Goal: Ask a question

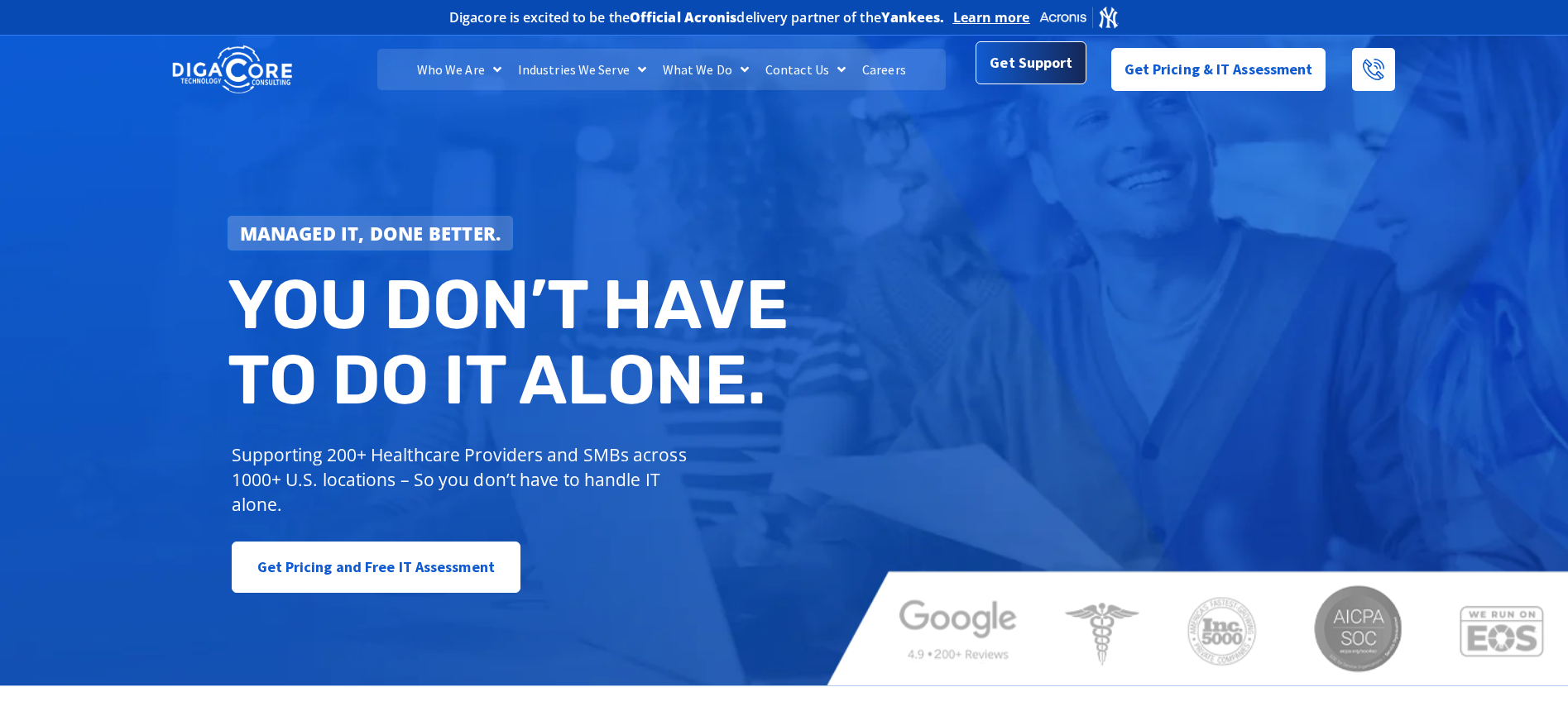
click at [1013, 78] on span "Get Support" at bounding box center [1030, 62] width 82 height 33
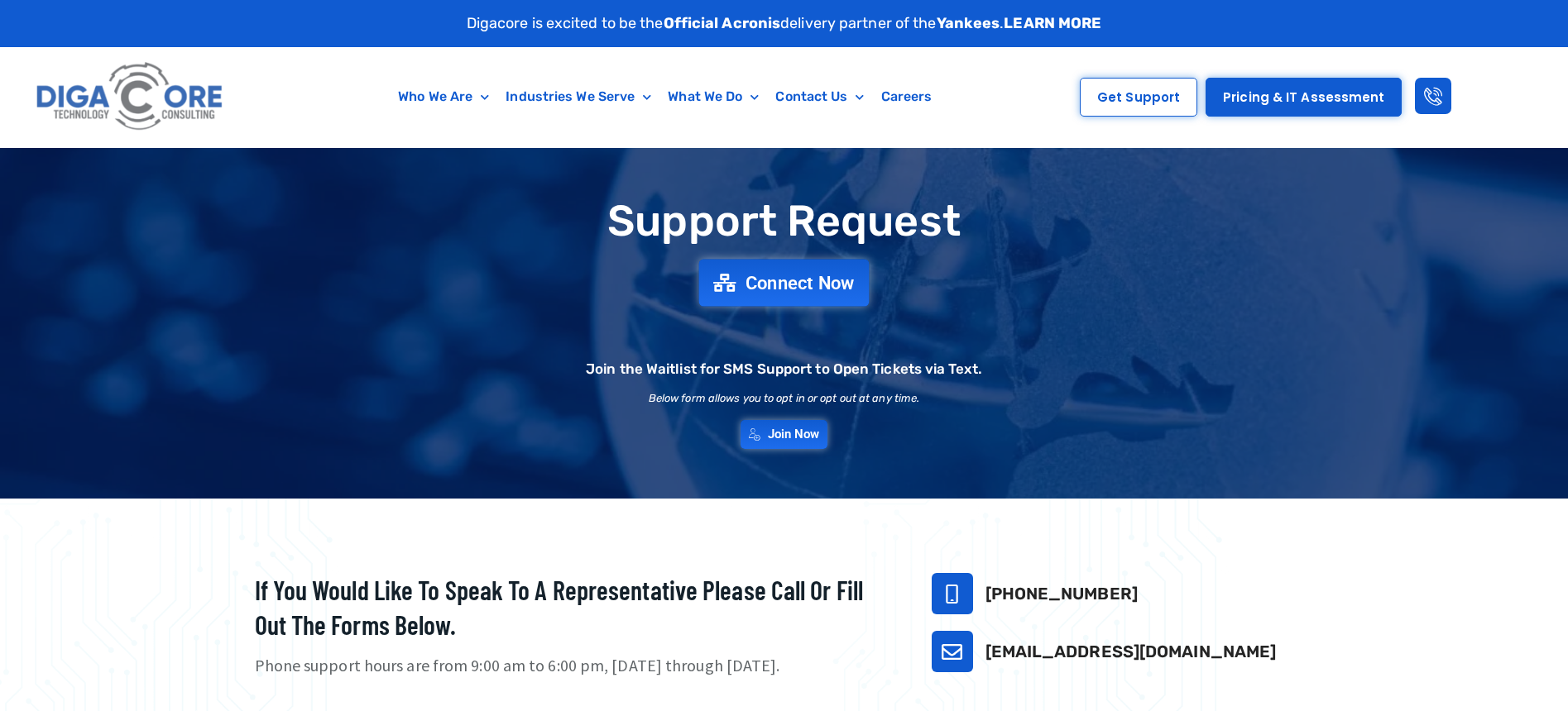
click at [803, 280] on span "Connect Now" at bounding box center [800, 282] width 109 height 19
